Goal: Navigation & Orientation: Find specific page/section

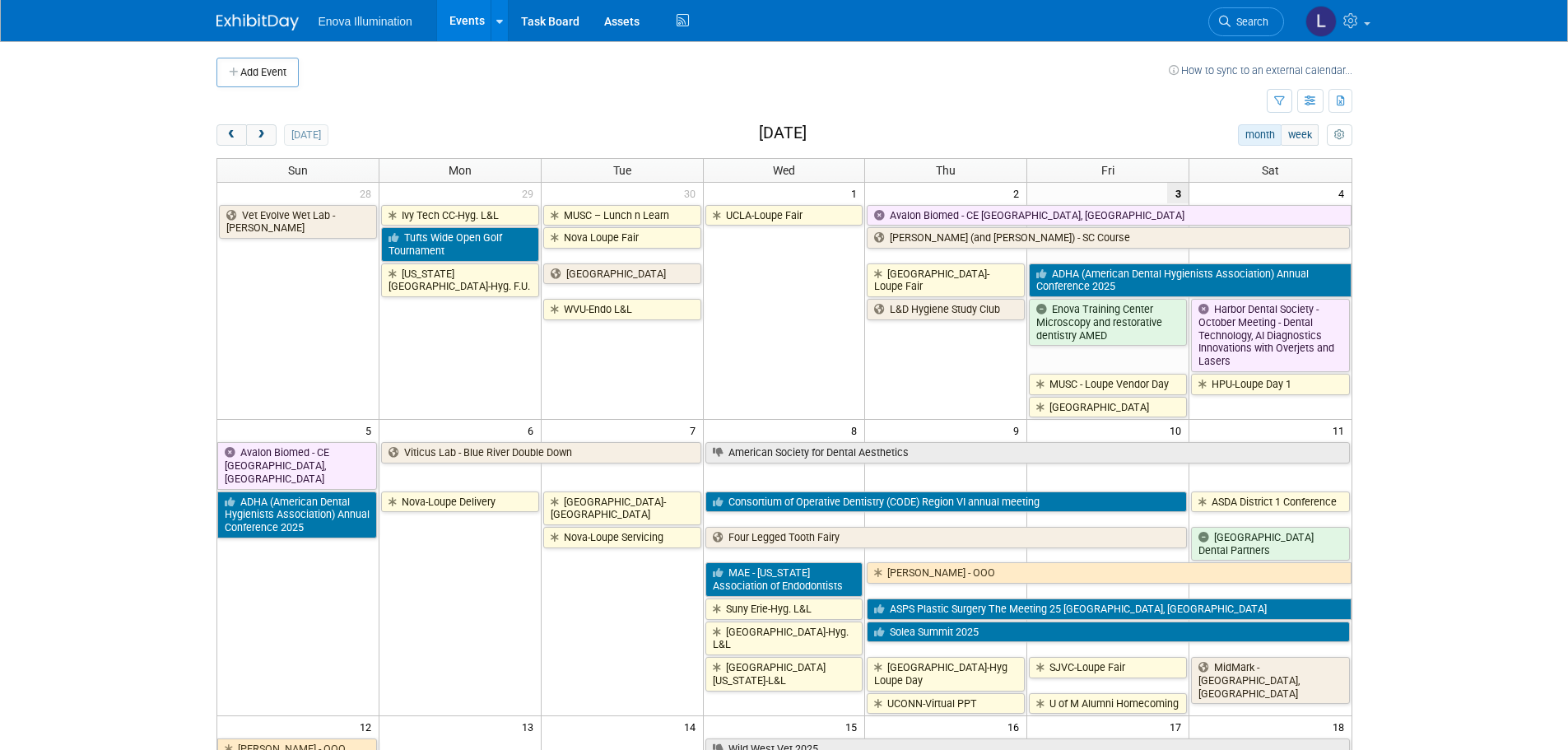
drag, startPoint x: 235, startPoint y: 139, endPoint x: 247, endPoint y: 151, distance: 17.0
click at [235, 139] on span "prev" at bounding box center [231, 136] width 12 height 11
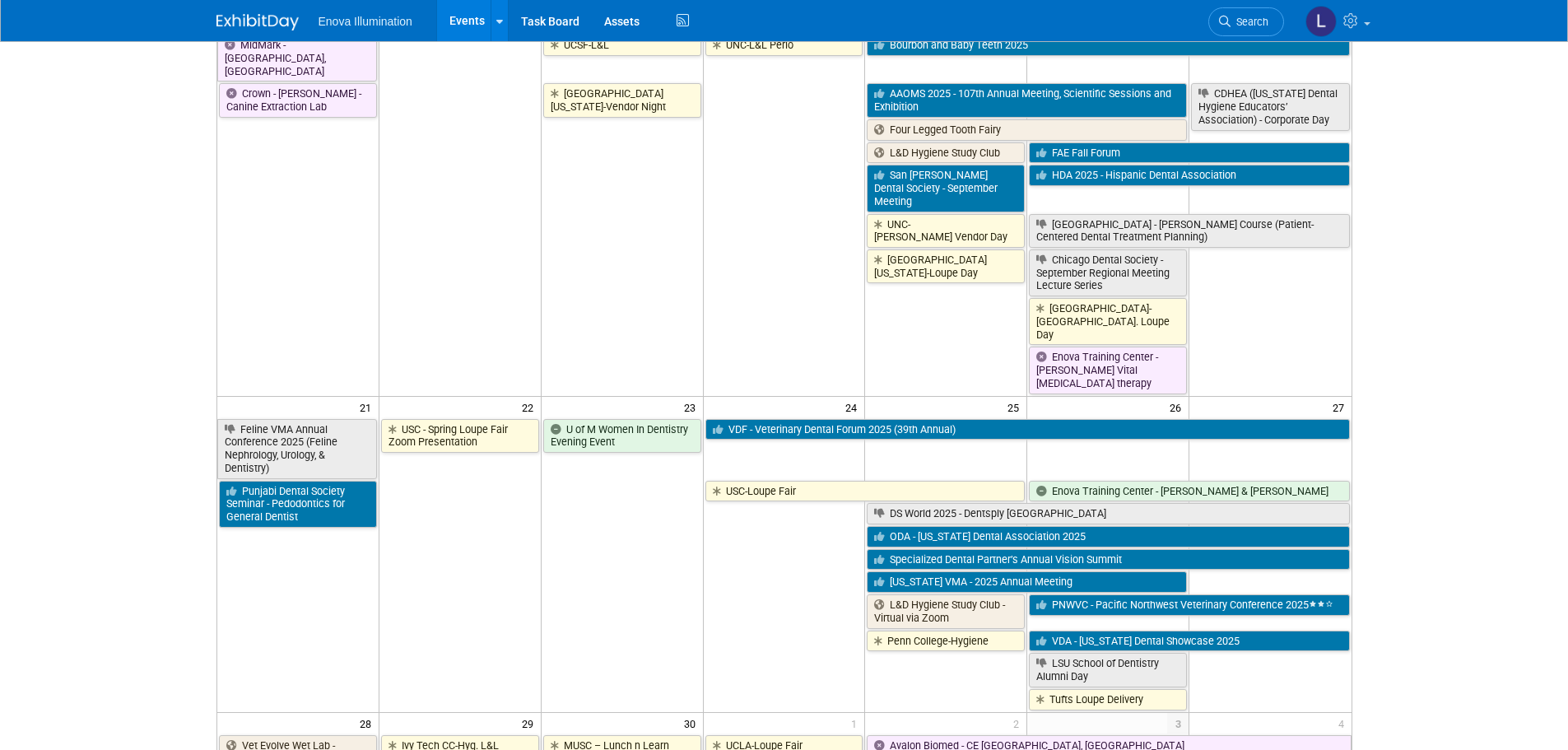
scroll to position [906, 0]
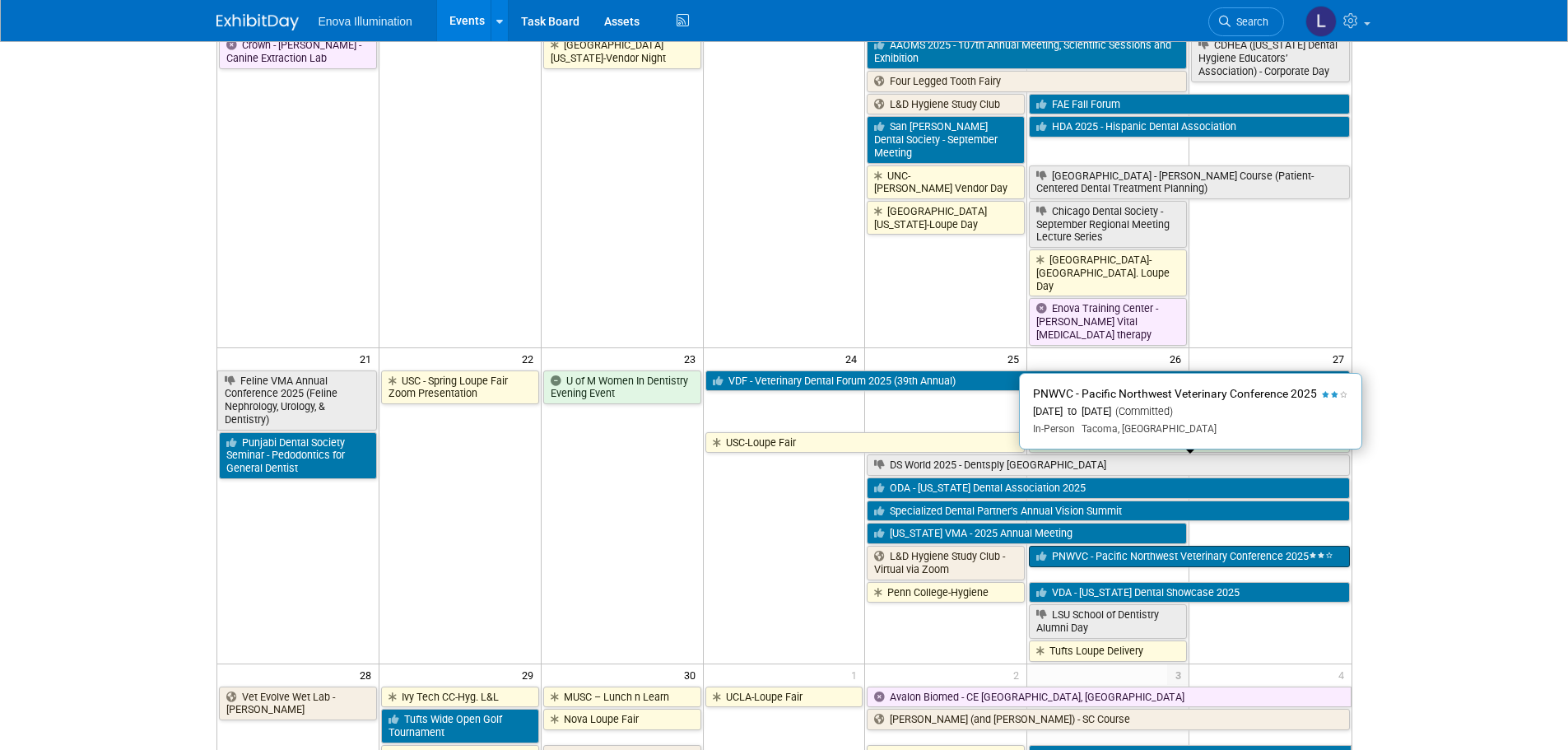
click at [1267, 546] on link "PNWVC - Pacific Northwest Veterinary Conference 2025" at bounding box center [1188, 556] width 320 height 21
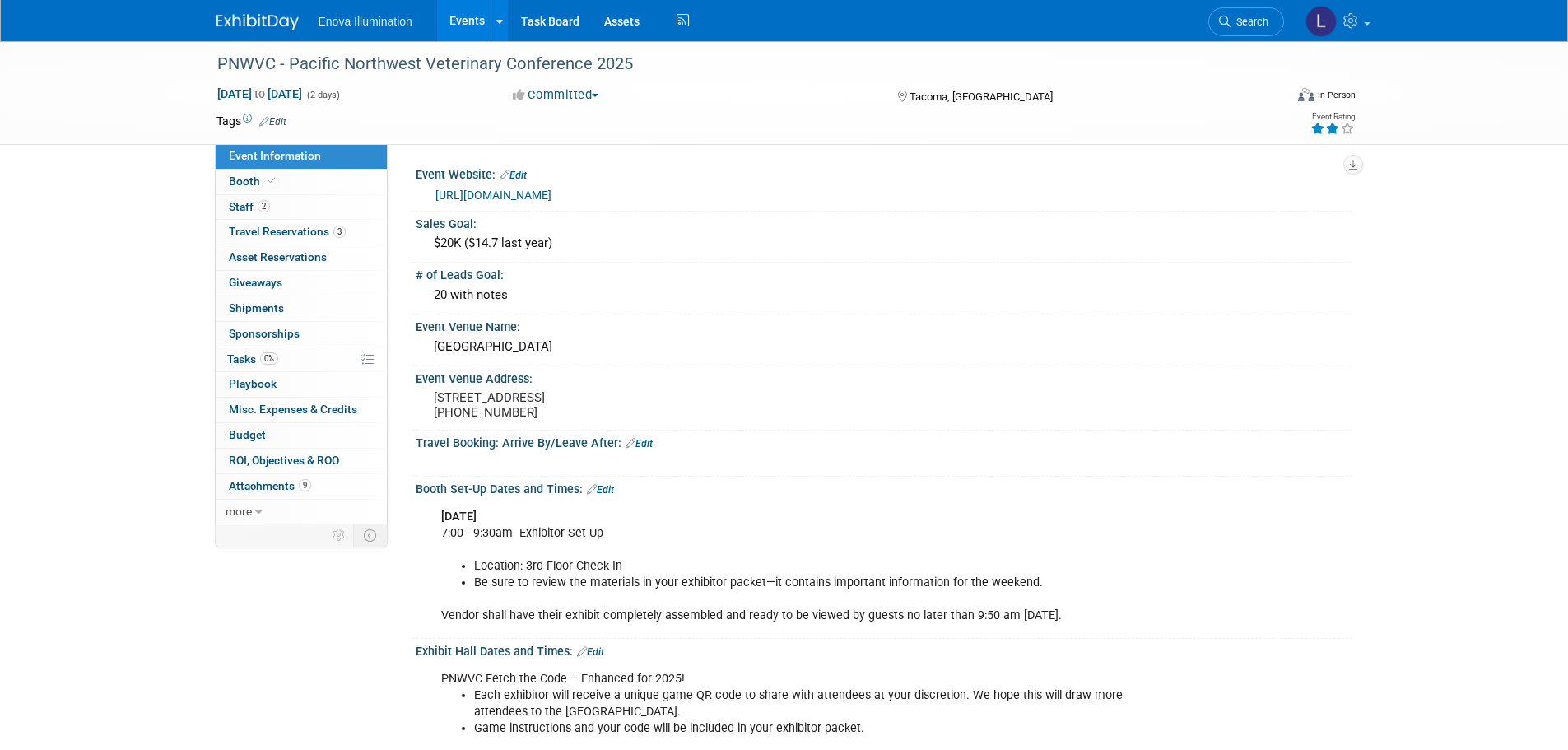
click at [451, 191] on link "https://pnwvc.org/" at bounding box center [494, 195] width 116 height 13
click at [1325, 19] on img at bounding box center [1321, 21] width 31 height 31
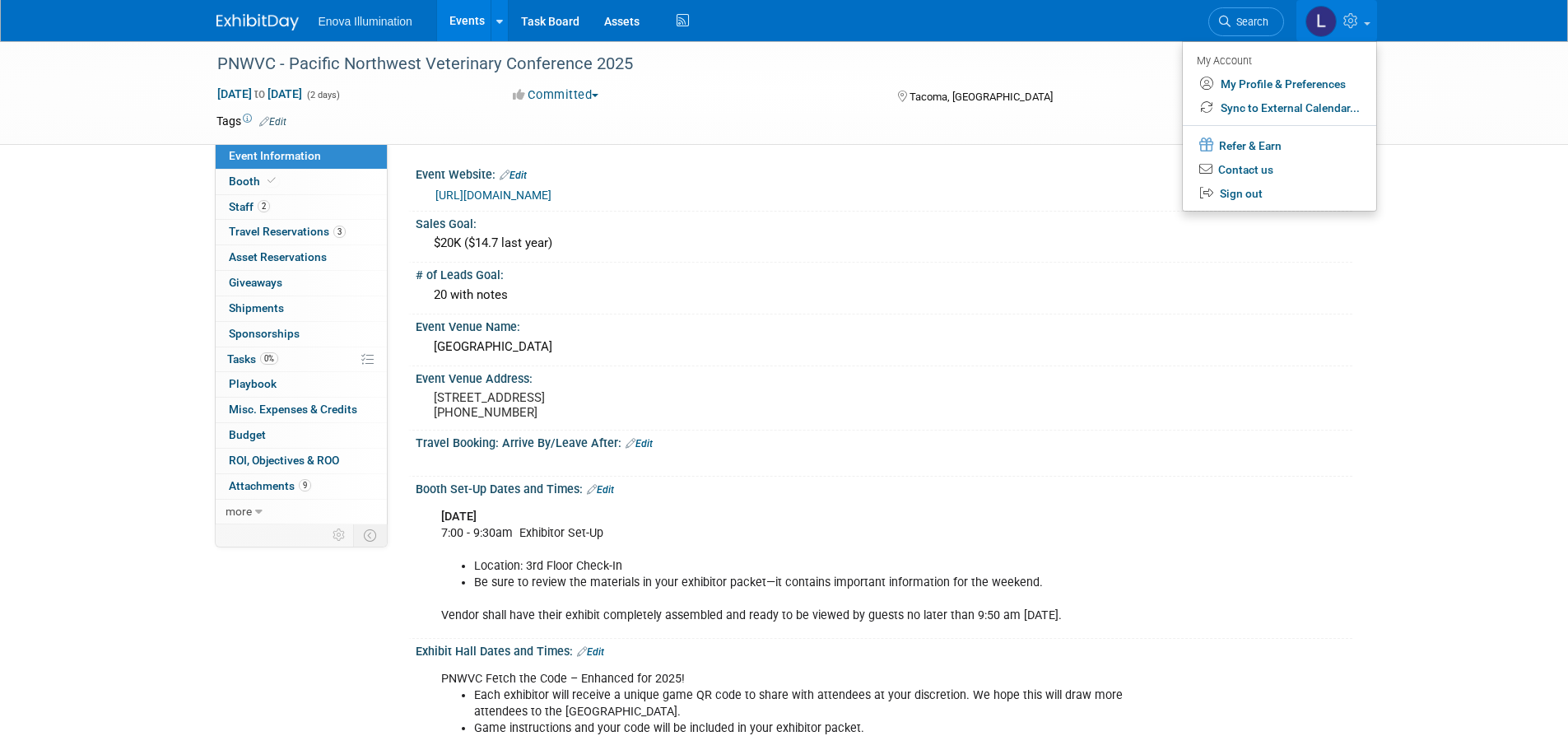
click at [1320, 18] on img at bounding box center [1321, 21] width 31 height 31
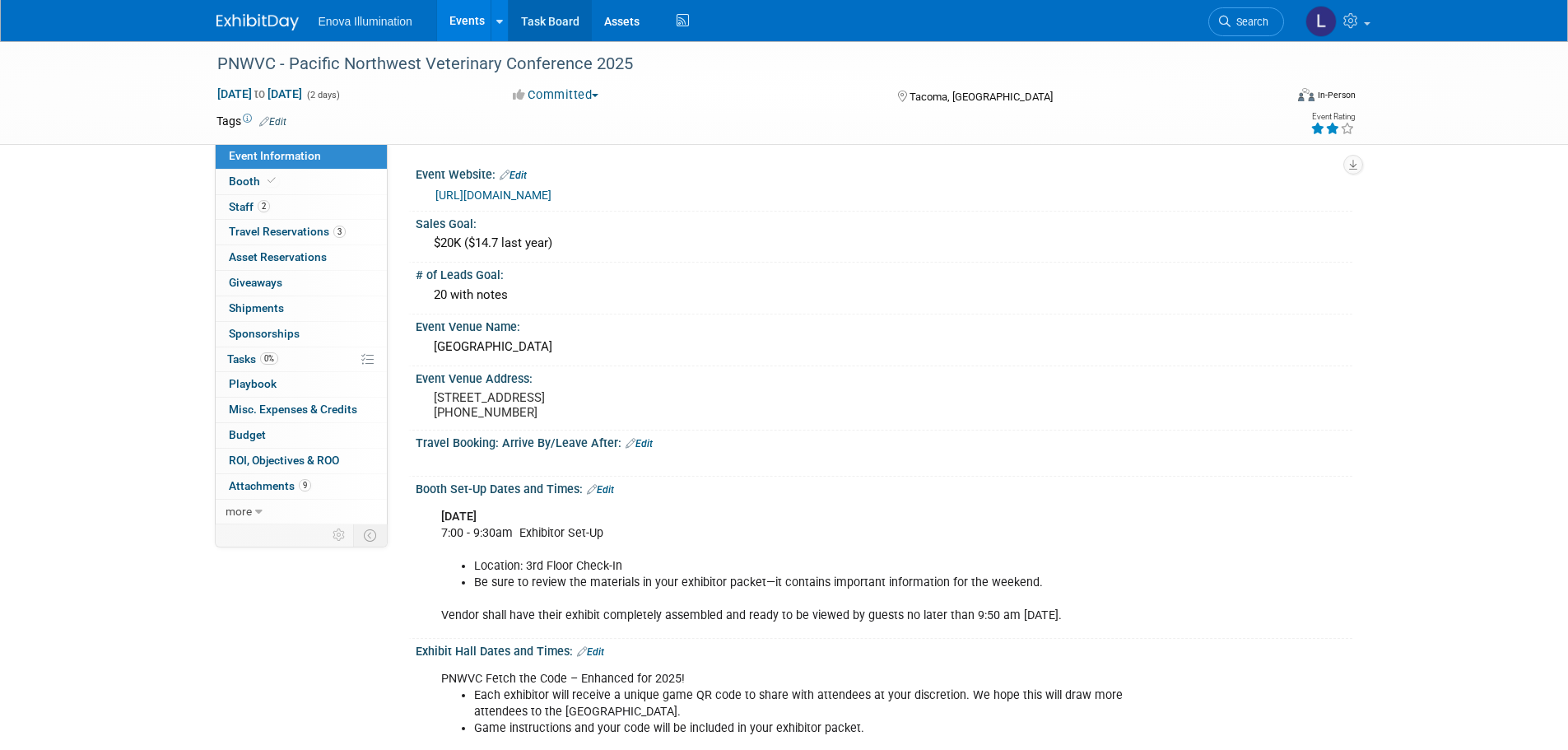
click at [560, 19] on link "Task Board" at bounding box center [550, 20] width 83 height 42
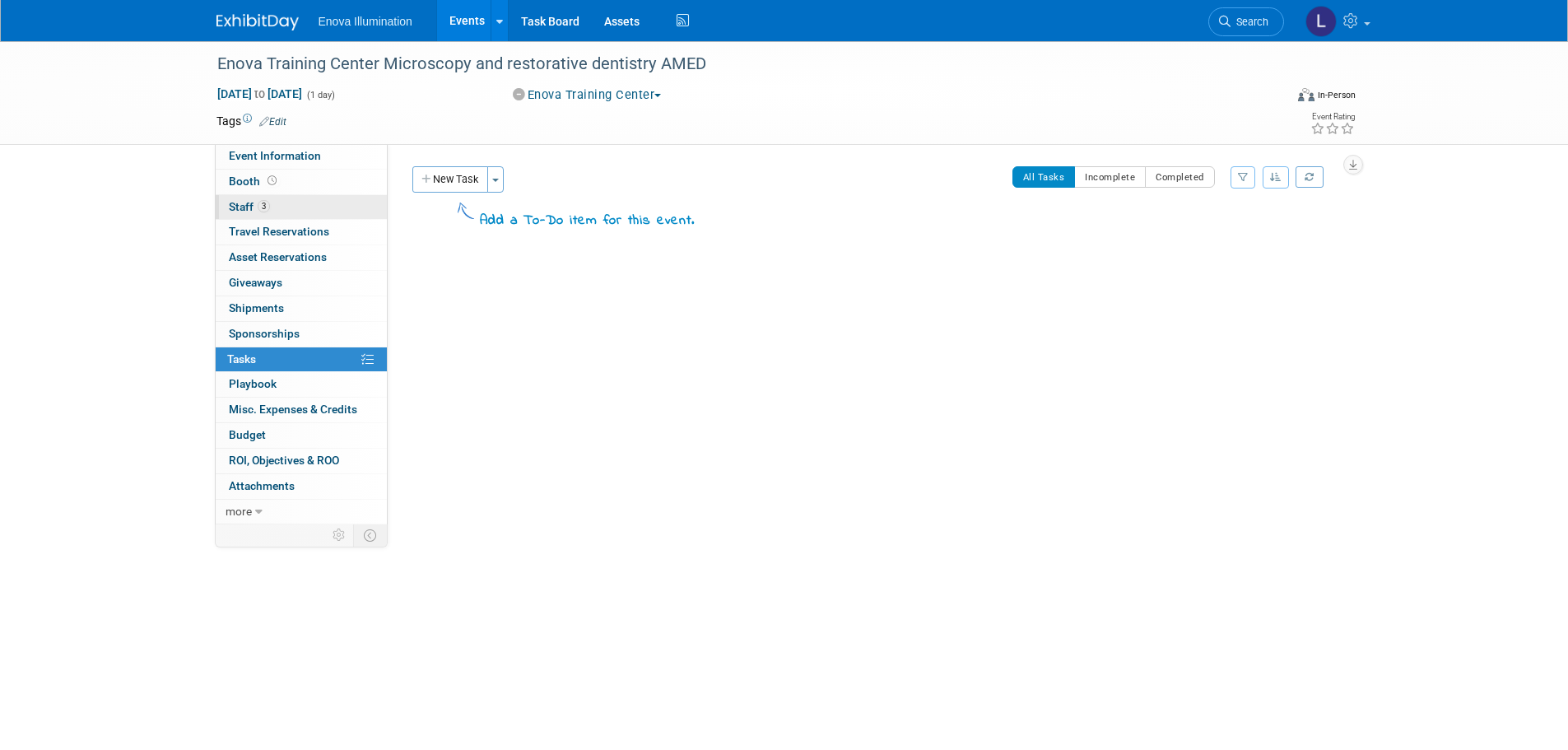
click at [279, 207] on link "3 Staff 3" at bounding box center [301, 207] width 171 height 25
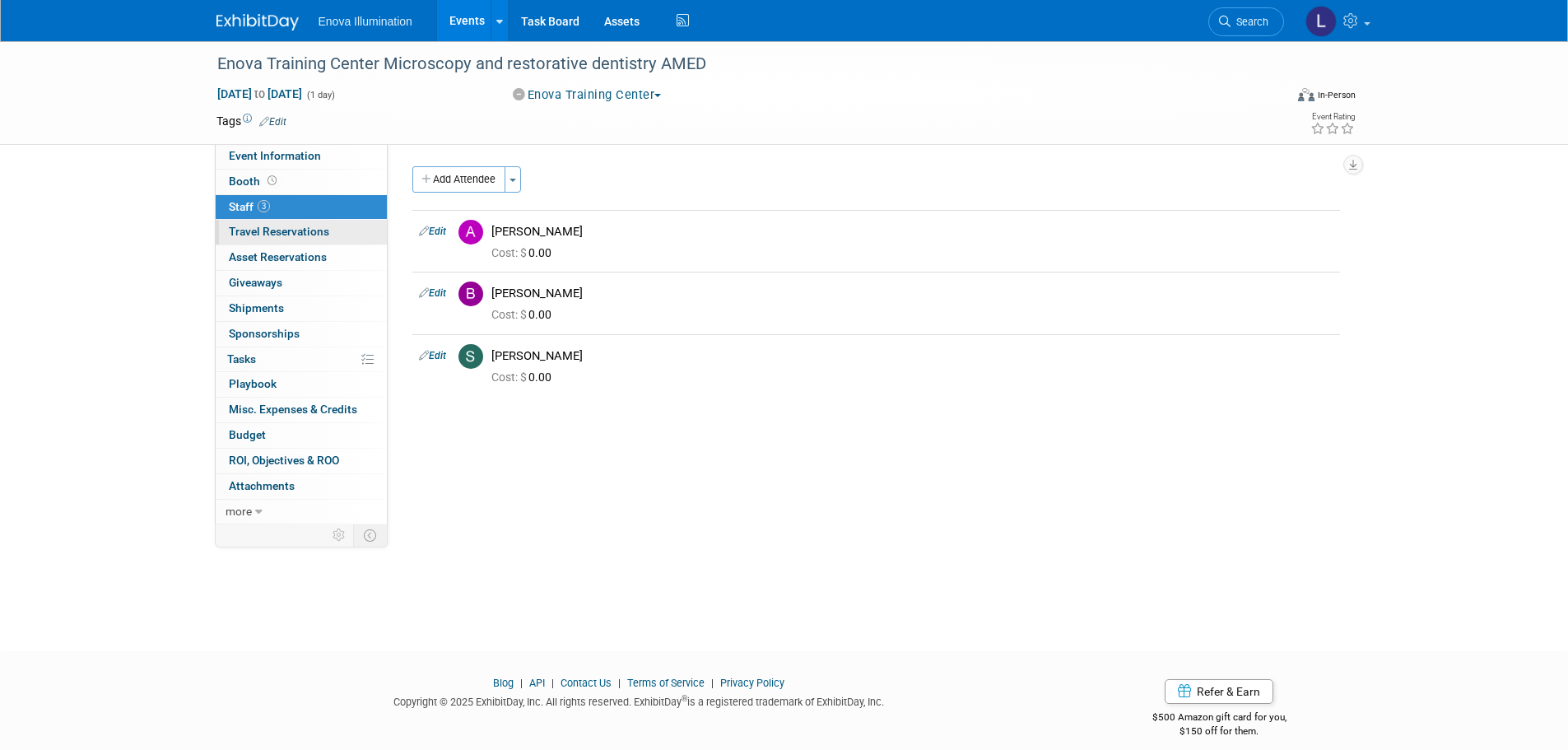
click at [235, 228] on span "Travel Reservations 0" at bounding box center [279, 231] width 101 height 13
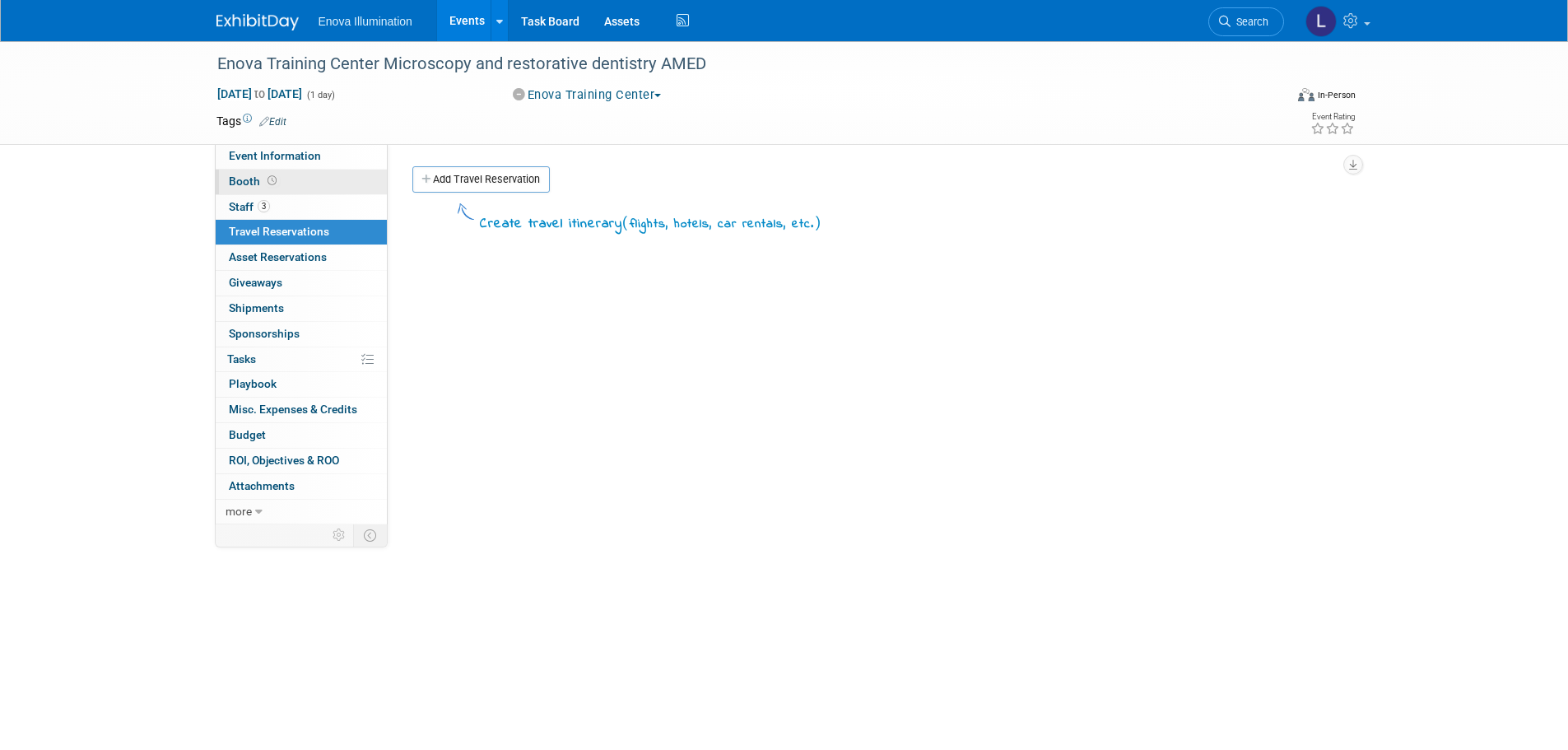
click at [244, 192] on link "Booth" at bounding box center [301, 182] width 171 height 25
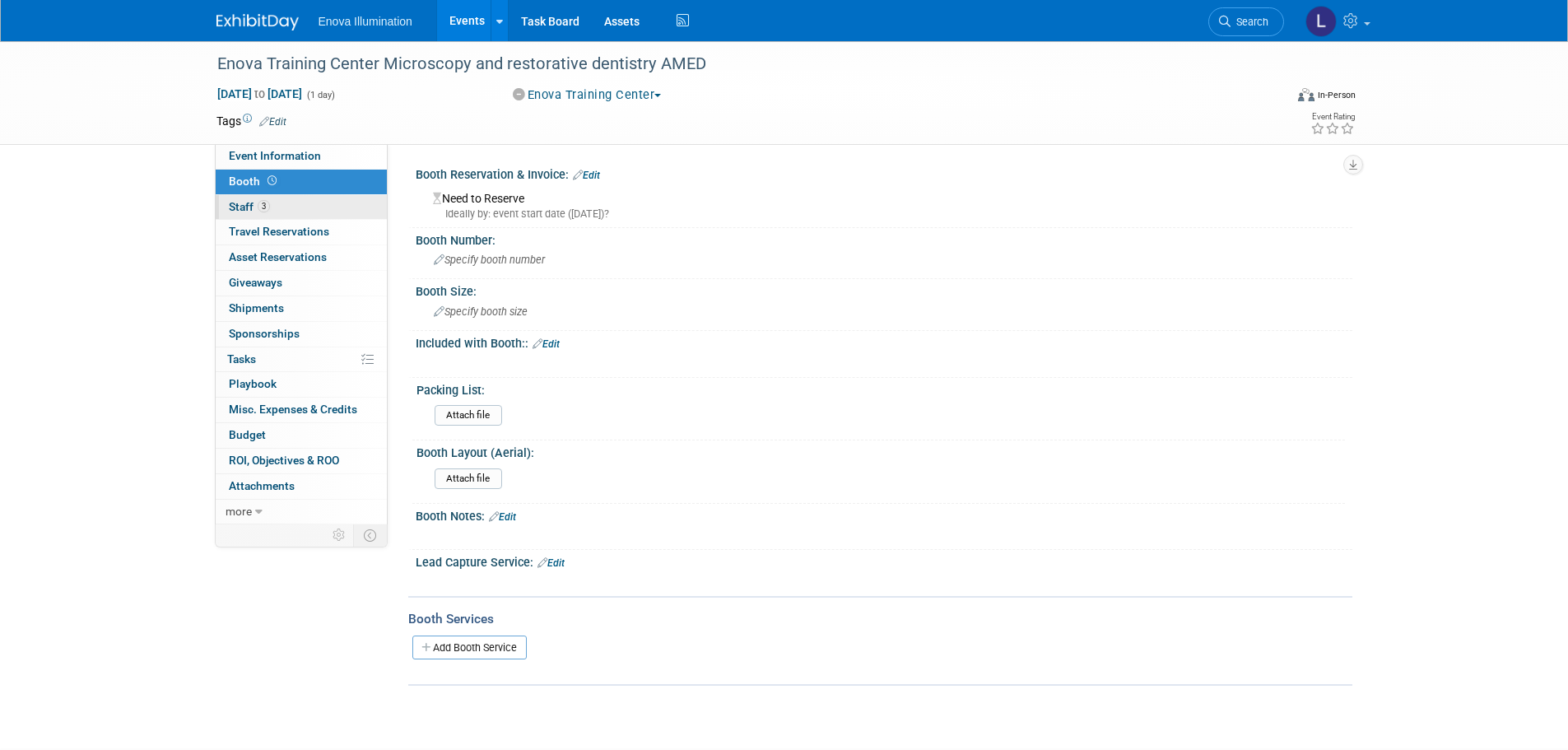
click at [249, 212] on span "Staff 3" at bounding box center [249, 207] width 42 height 13
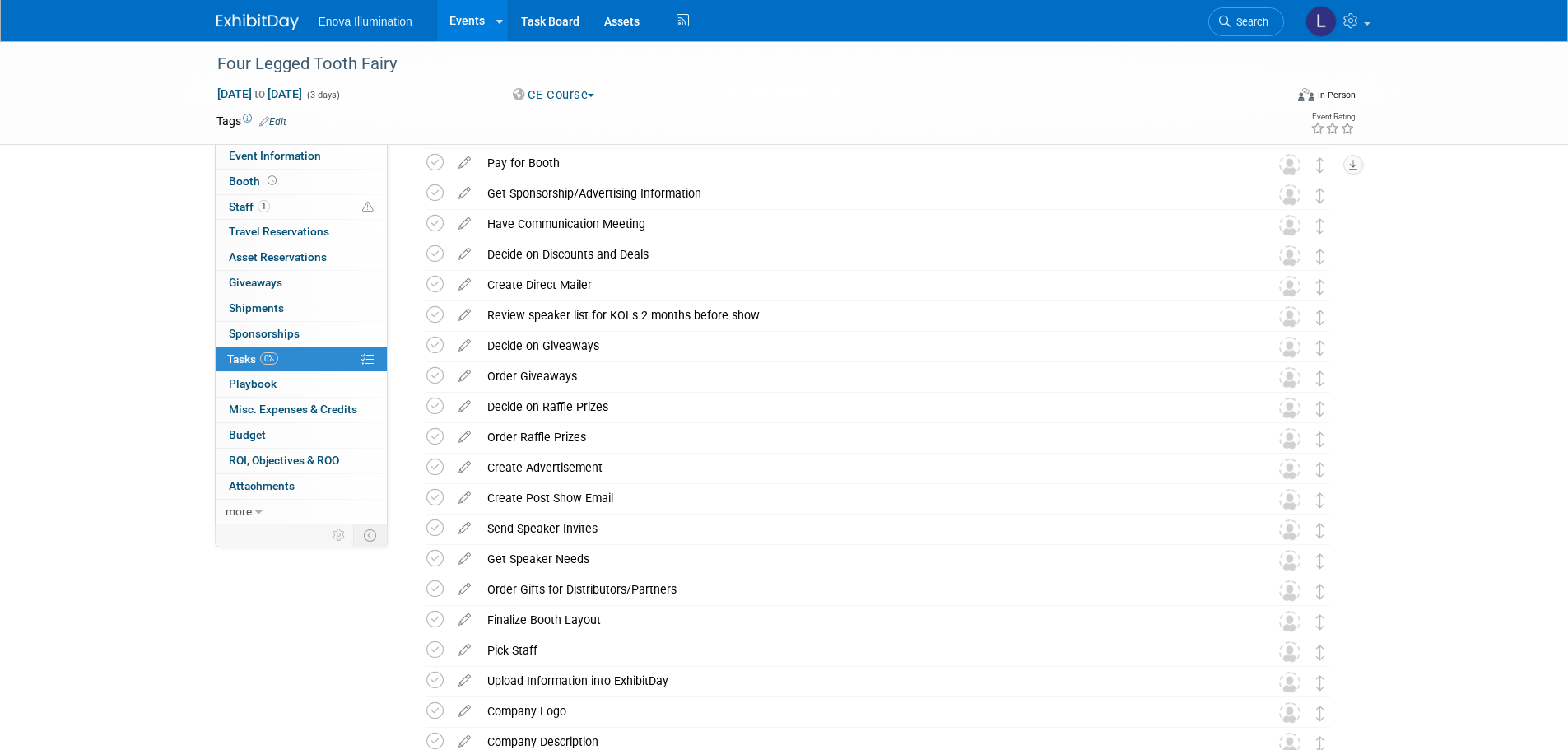
scroll to position [247, 0]
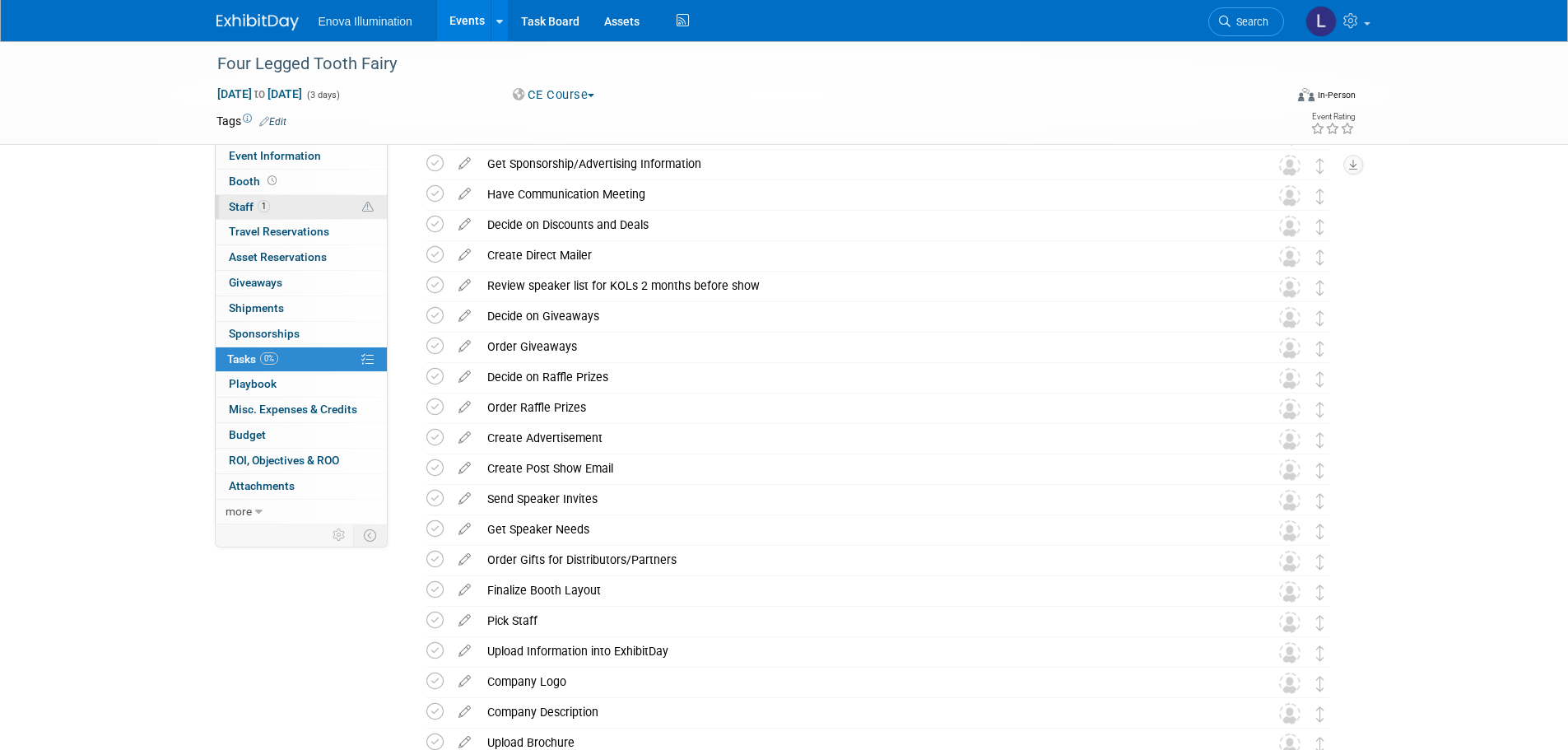
click at [300, 204] on link "1 Staff 1" at bounding box center [301, 207] width 171 height 25
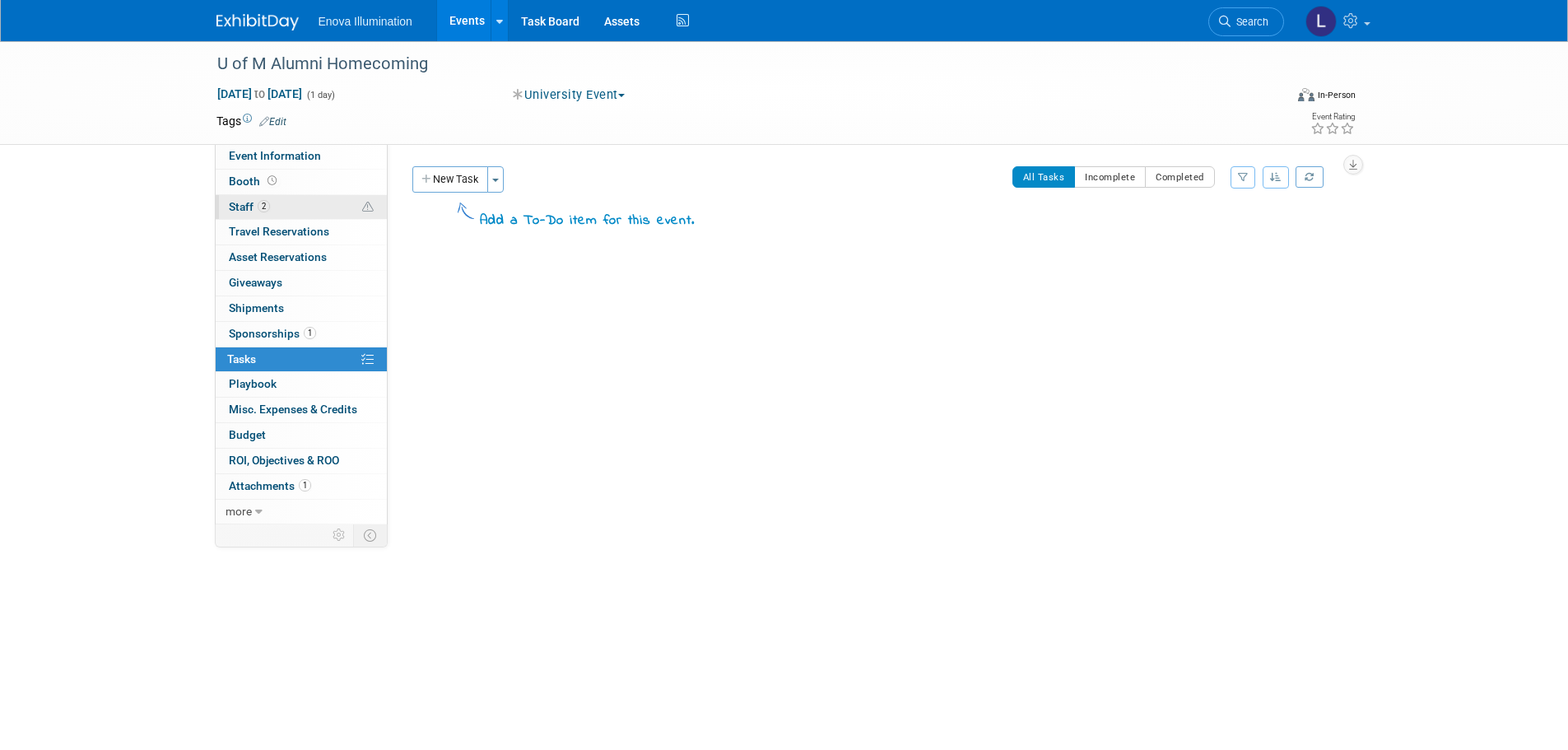
click at [247, 207] on span "Staff 2" at bounding box center [249, 207] width 42 height 13
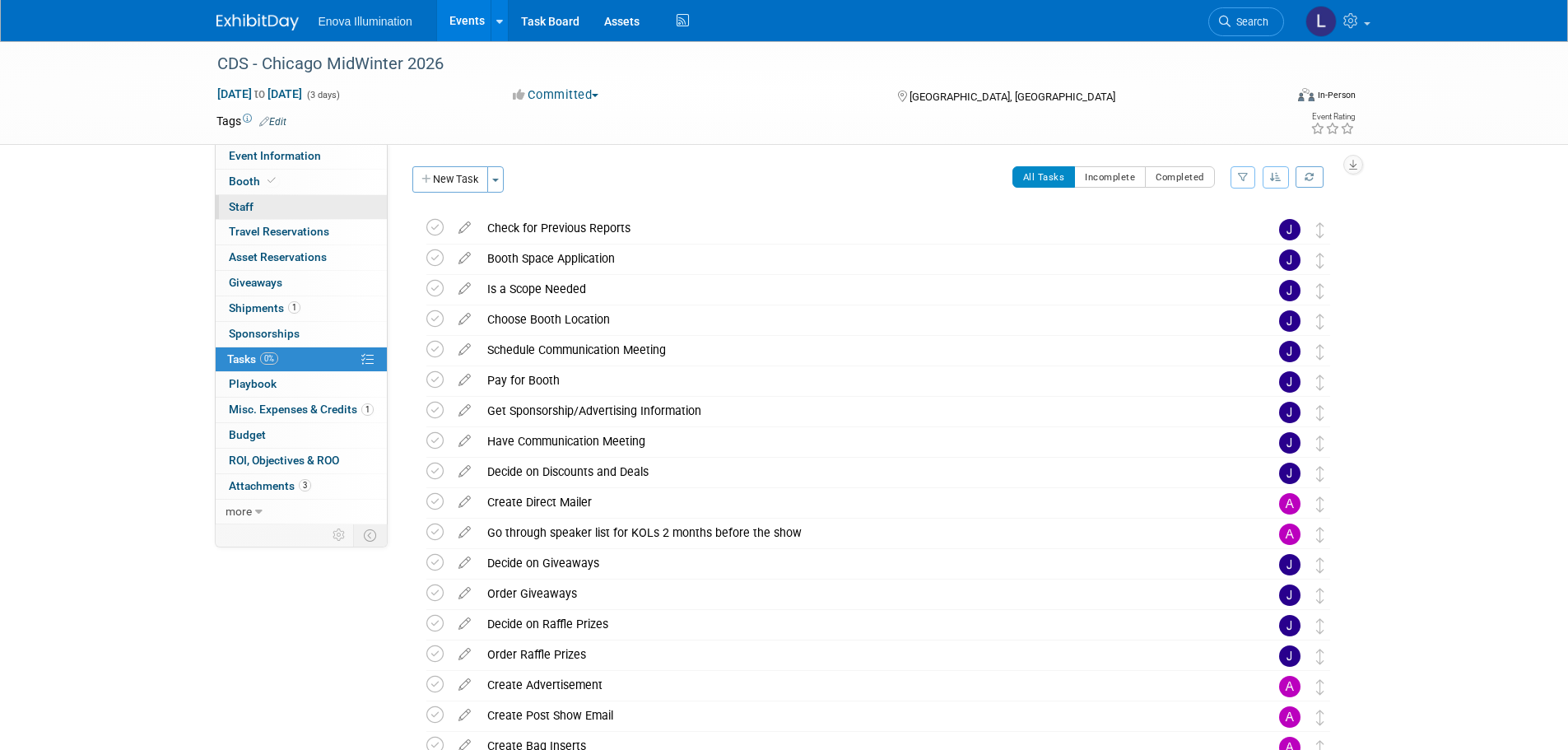
click at [271, 200] on link "0 Staff 0" at bounding box center [301, 207] width 171 height 25
click at [305, 207] on link "8 Staff 8" at bounding box center [301, 207] width 171 height 25
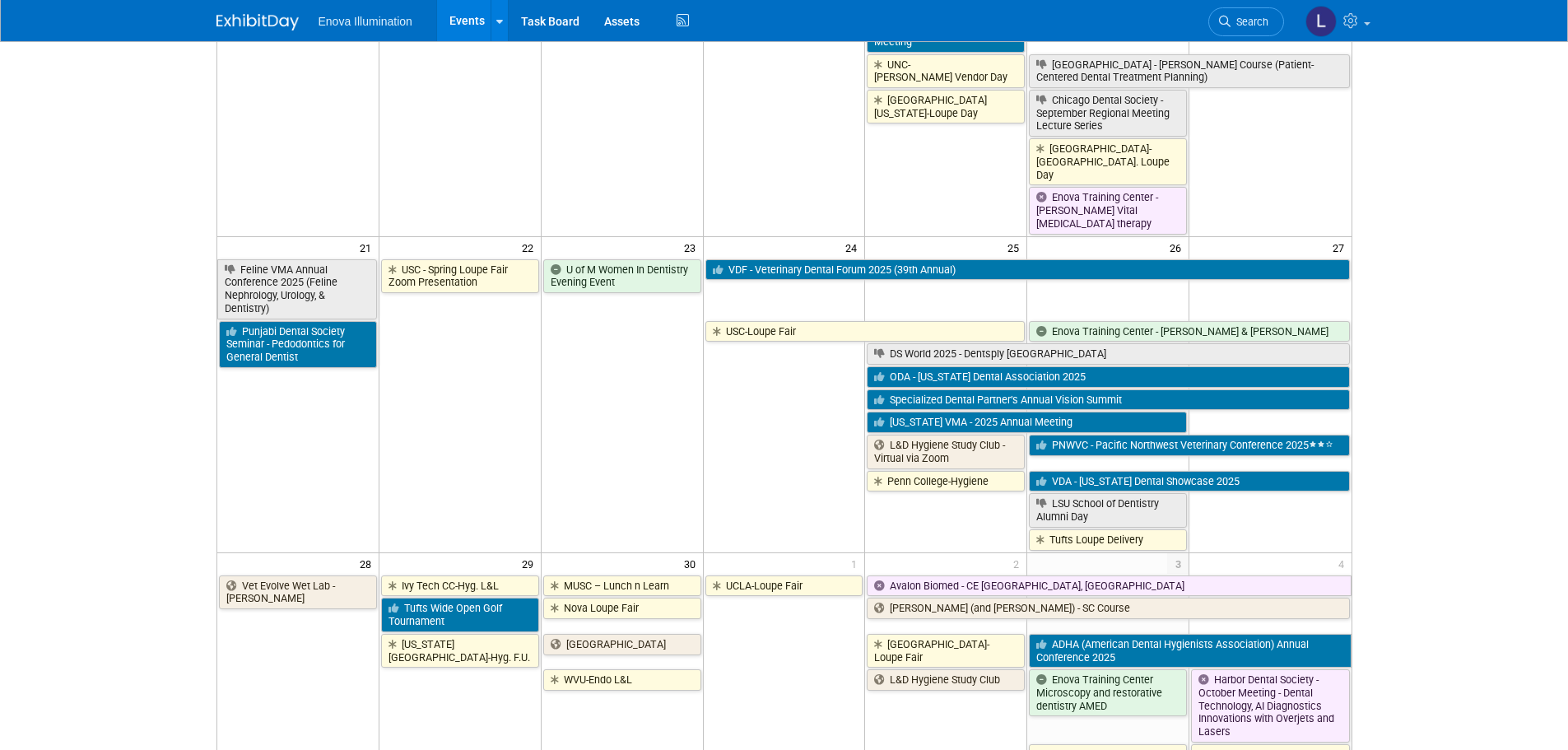
scroll to position [1071, 0]
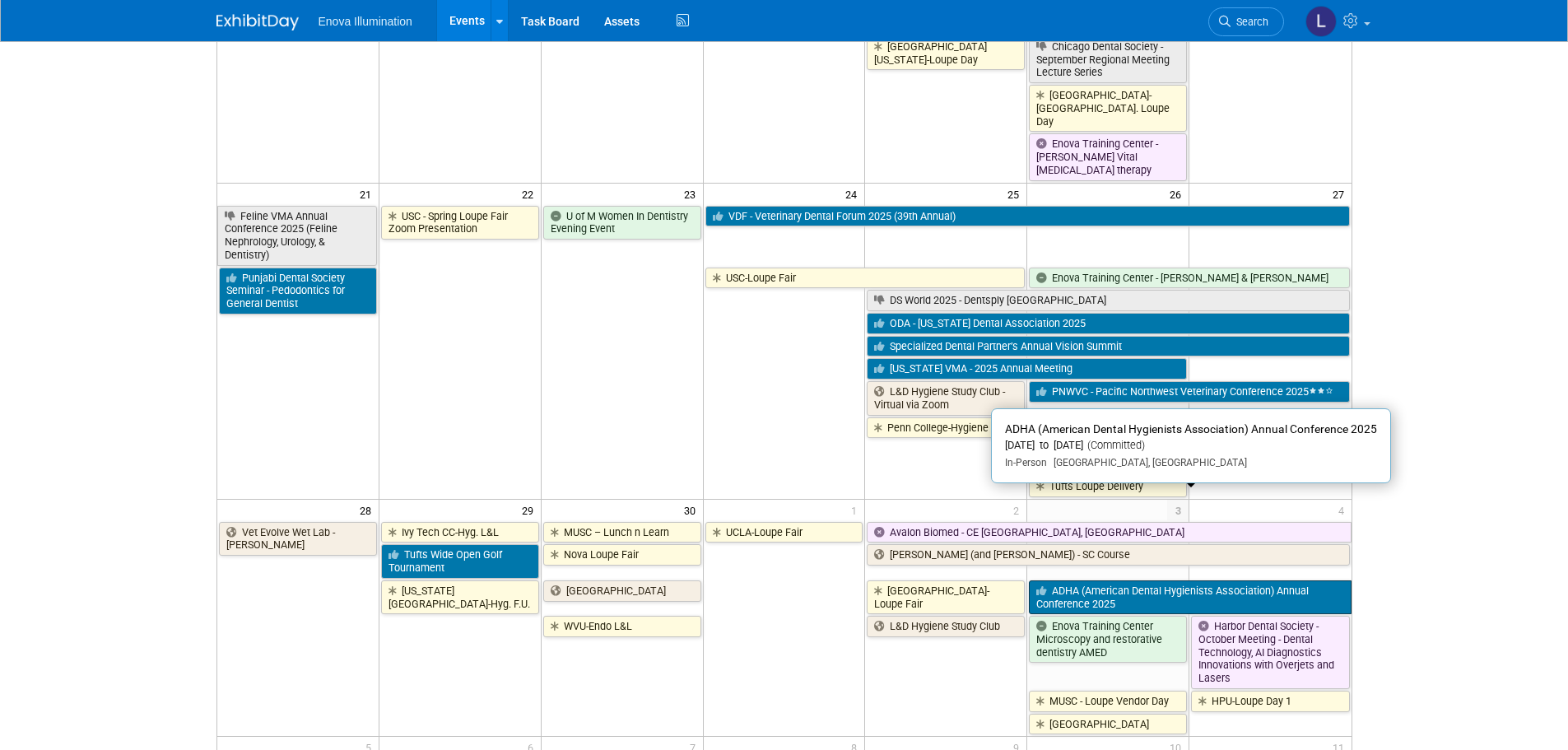
click at [1206, 581] on link "ADHA (American Dental Hygienists Association) Annual Conference 2025" at bounding box center [1189, 598] width 322 height 34
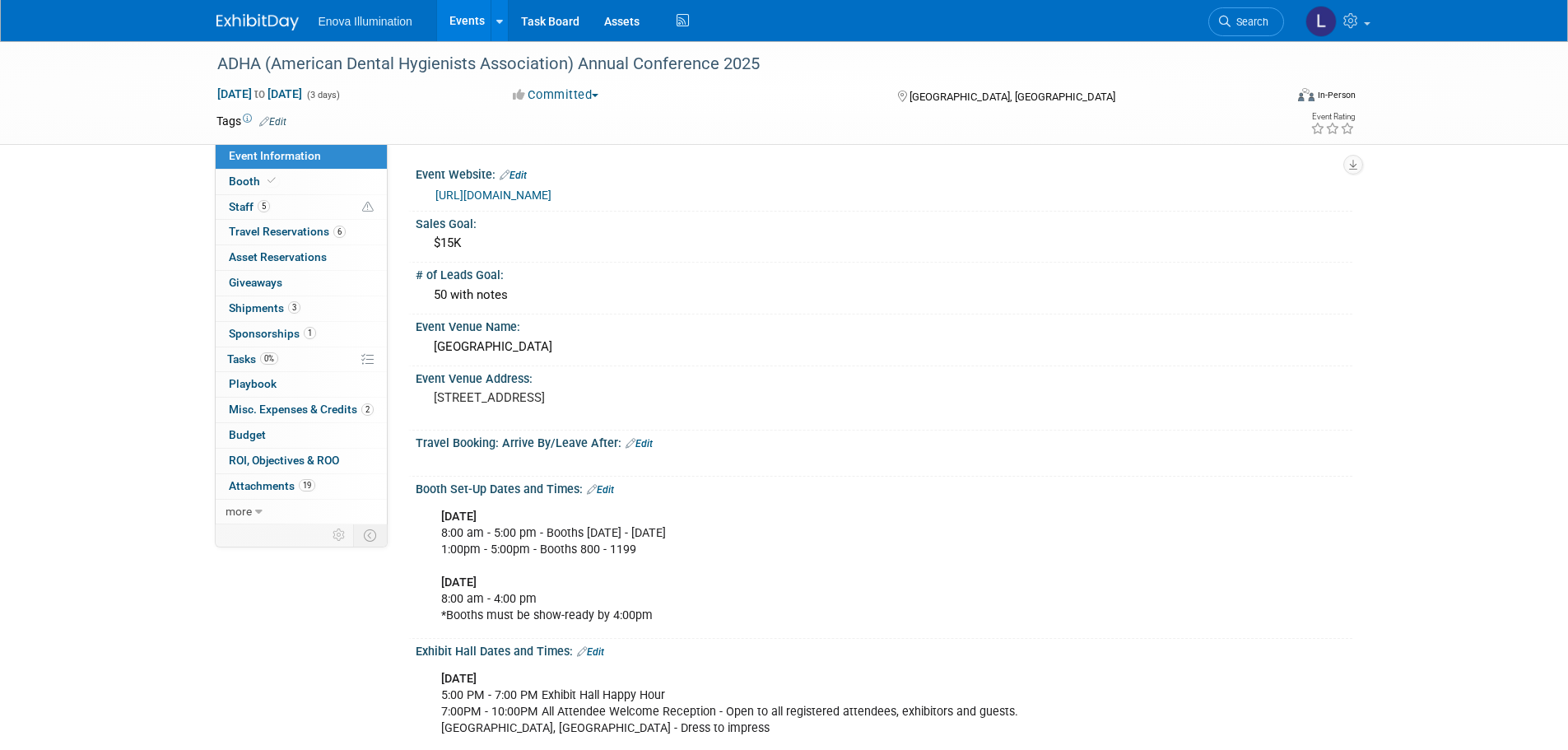
click at [526, 189] on link "[URL][DOMAIN_NAME]" at bounding box center [494, 195] width 116 height 13
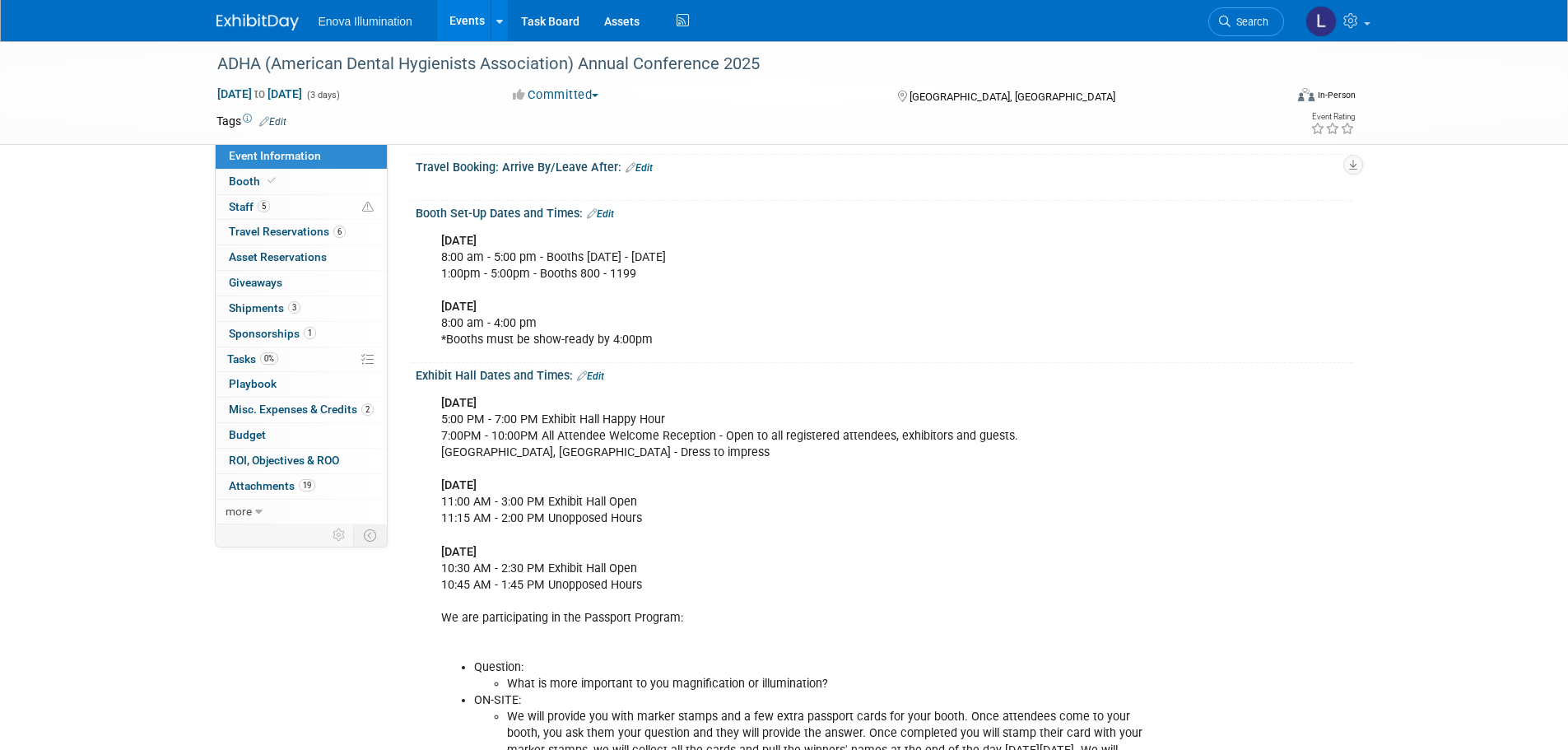
scroll to position [247, 0]
